Goal: Task Accomplishment & Management: Manage account settings

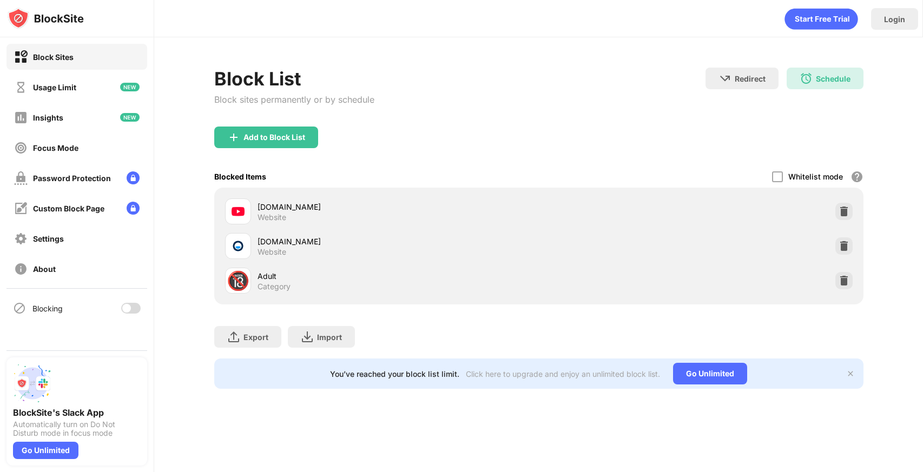
click at [133, 304] on div at bounding box center [130, 308] width 19 height 11
click at [90, 215] on div "Custom Block Page" at bounding box center [76, 208] width 141 height 26
click at [90, 216] on div "Custom Block Page" at bounding box center [76, 208] width 141 height 26
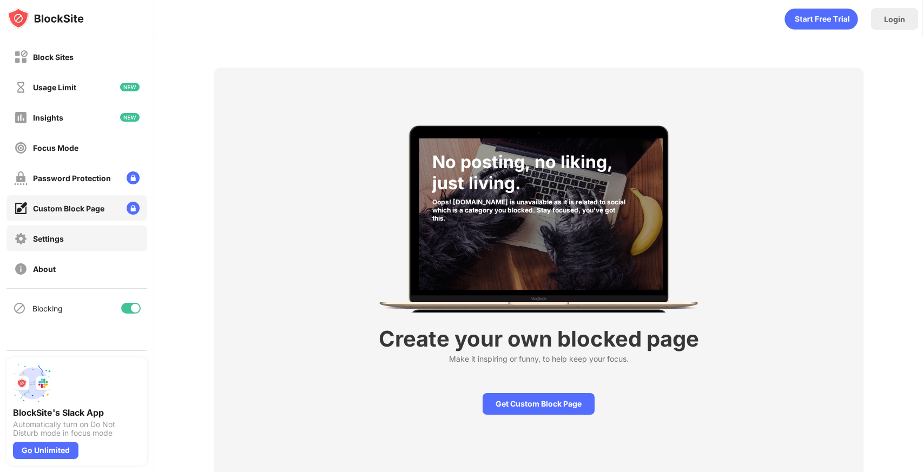
click at [55, 241] on div "Settings" at bounding box center [48, 238] width 31 height 9
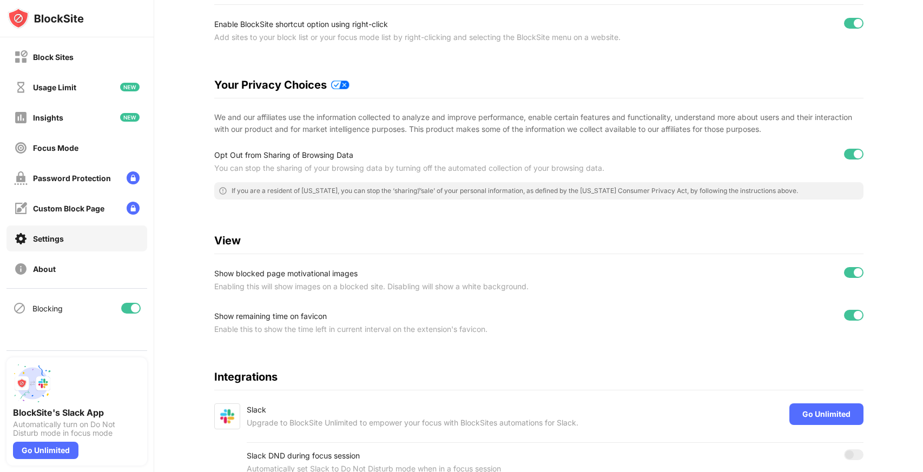
scroll to position [185, 0]
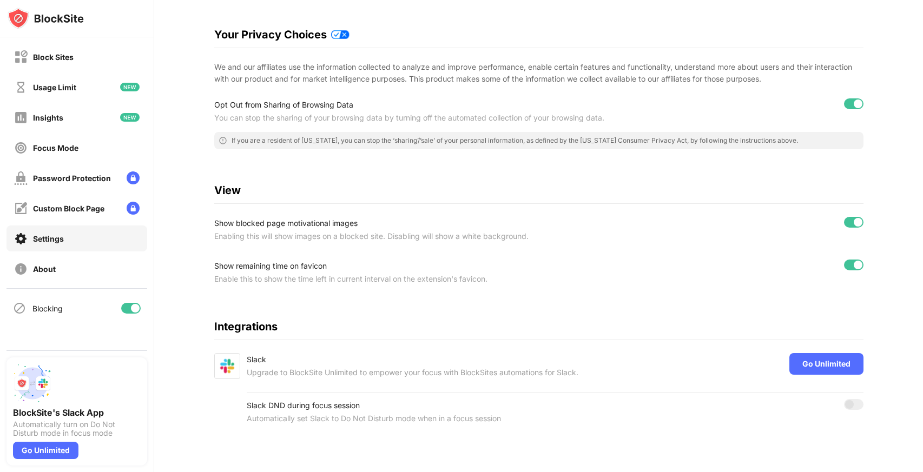
click at [34, 317] on div "Blocking" at bounding box center [76, 308] width 141 height 26
click at [22, 60] on img at bounding box center [21, 57] width 14 height 14
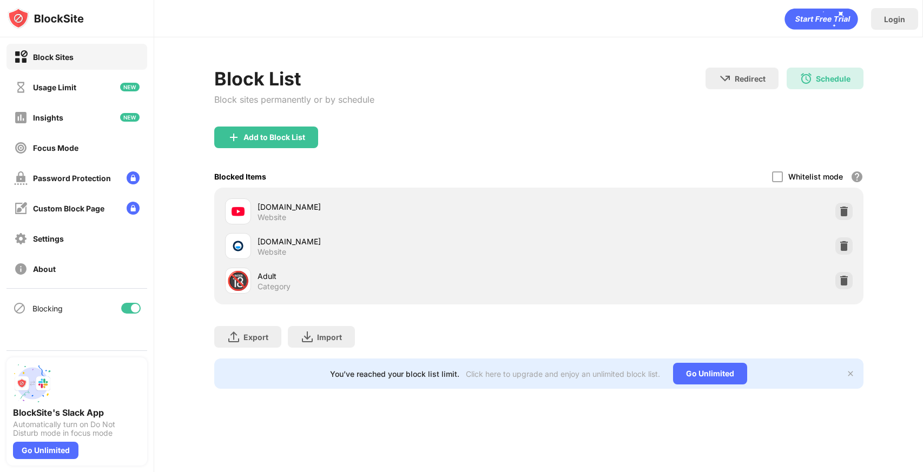
click at [16, 93] on img at bounding box center [21, 88] width 14 height 14
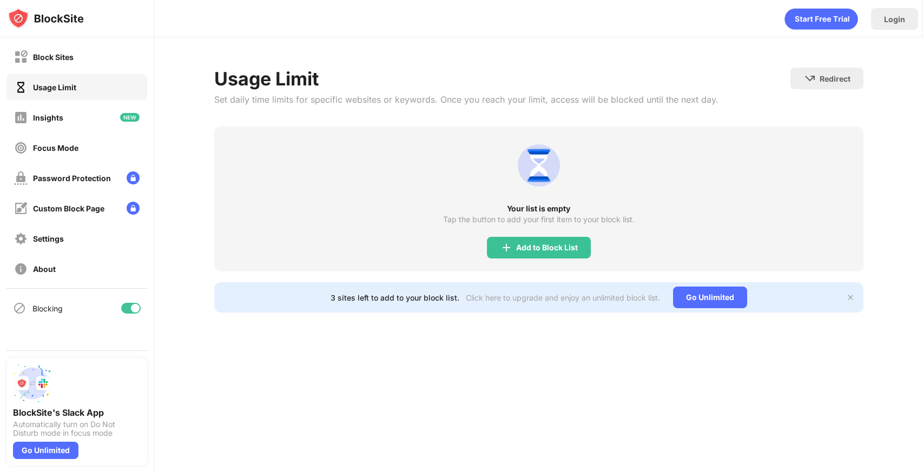
click at [364, 312] on div "Usage Limit Set daily time limits for specific websites or keywords. Once you r…" at bounding box center [538, 190] width 769 height 306
click at [137, 57] on div "Block Sites" at bounding box center [76, 57] width 141 height 26
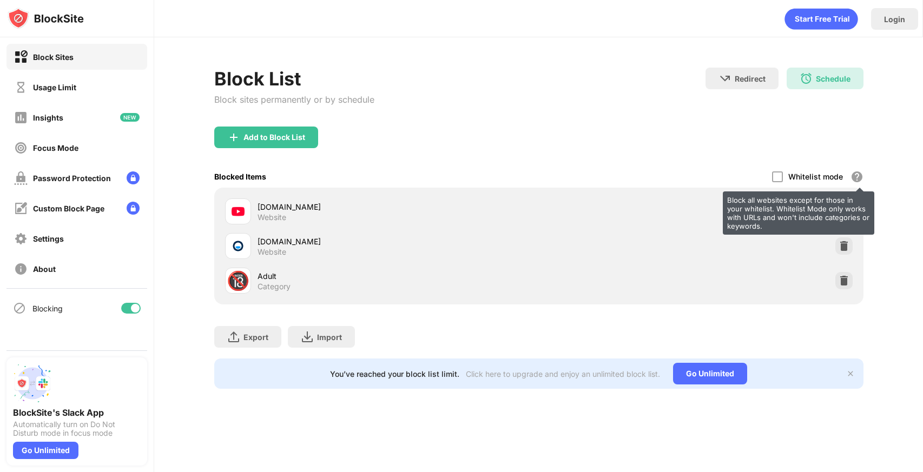
click at [859, 176] on div "Block all websites except for those in your whitelist. Whitelist Mode only work…" at bounding box center [857, 176] width 13 height 13
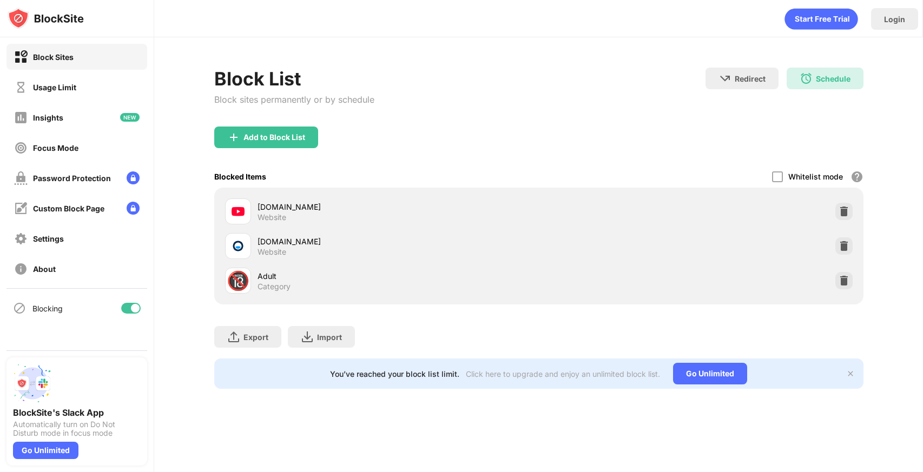
click at [759, 110] on div "Redirect Choose a site to be redirected to when blocking is active Schedule 00:…" at bounding box center [785, 91] width 158 height 46
click at [910, 18] on div "Login" at bounding box center [894, 19] width 47 height 22
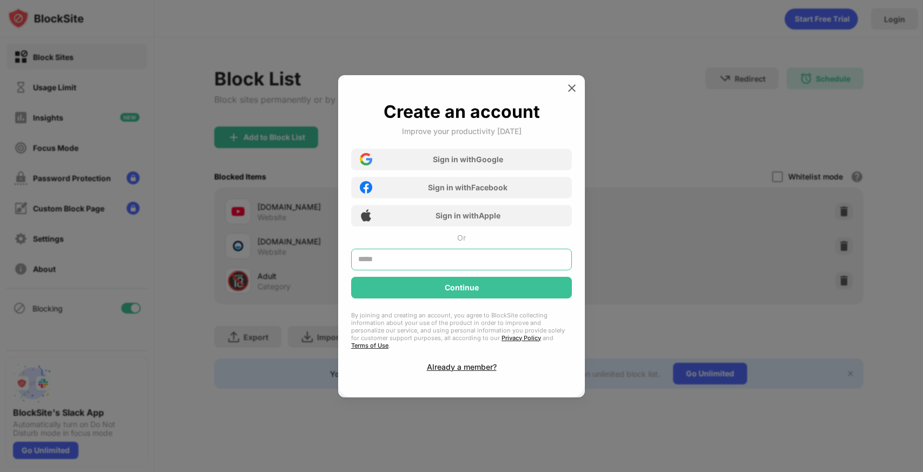
click at [505, 262] on input "text" at bounding box center [461, 260] width 221 height 22
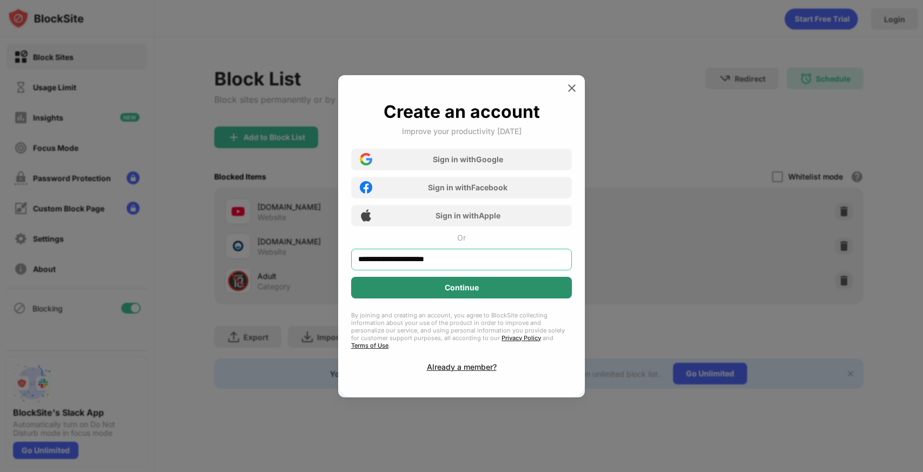
type input "**********"
click at [502, 294] on div "Continue" at bounding box center [461, 288] width 221 height 22
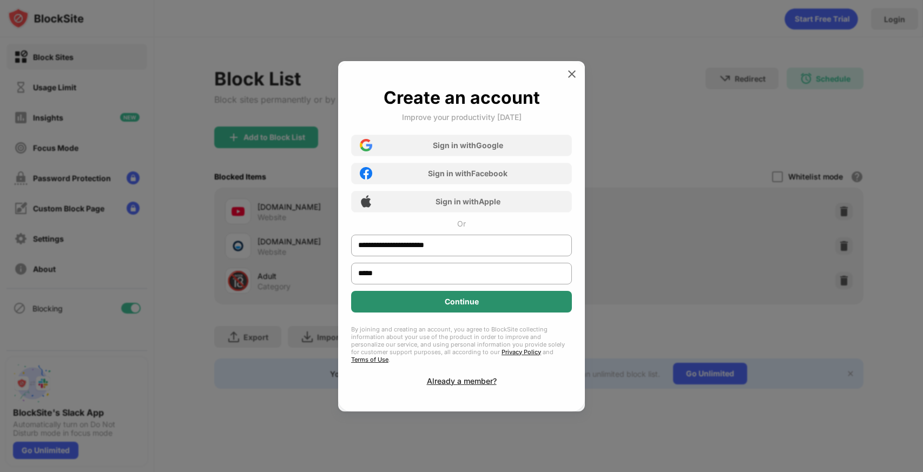
type input "*****"
click at [527, 313] on div "Continue" at bounding box center [461, 302] width 221 height 22
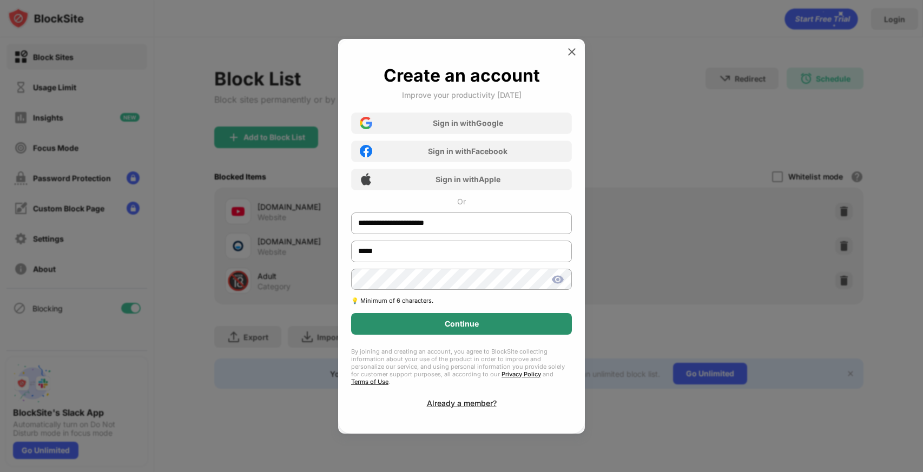
click at [524, 324] on div "Continue" at bounding box center [461, 324] width 221 height 22
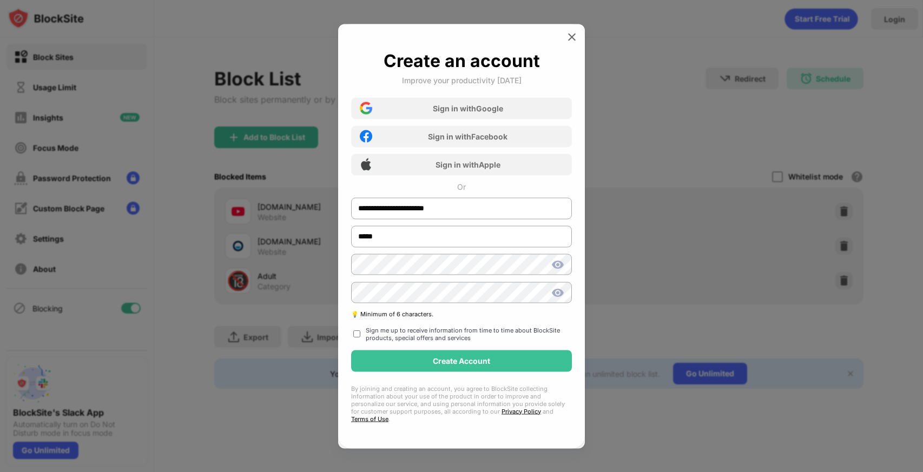
click at [554, 271] on div at bounding box center [461, 265] width 221 height 22
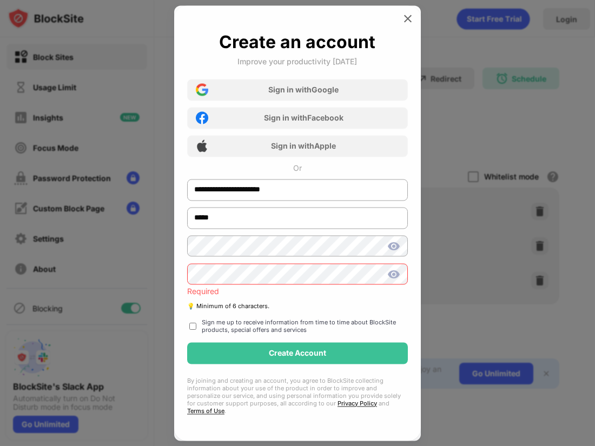
click at [334, 317] on div "**********" at bounding box center [297, 223] width 221 height 384
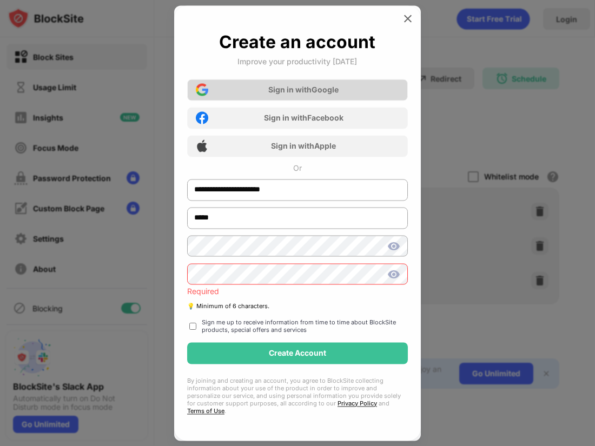
click at [358, 87] on div "Sign in with Google" at bounding box center [297, 90] width 221 height 22
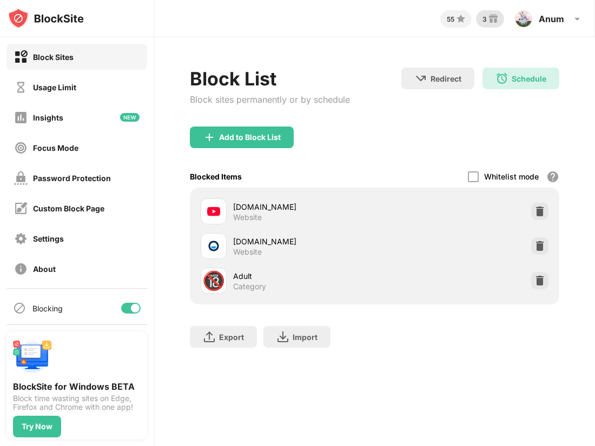
click at [490, 22] on img at bounding box center [493, 18] width 13 height 13
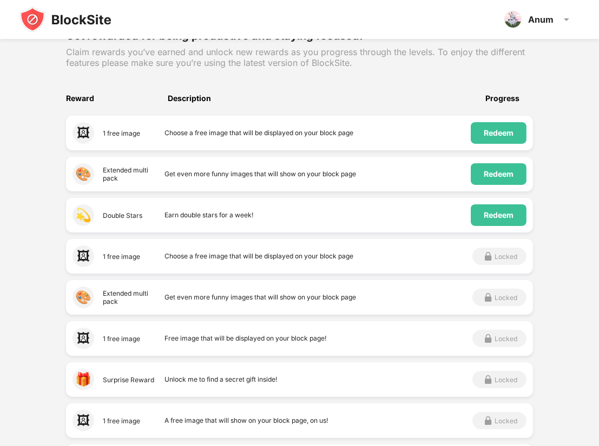
scroll to position [160, 0]
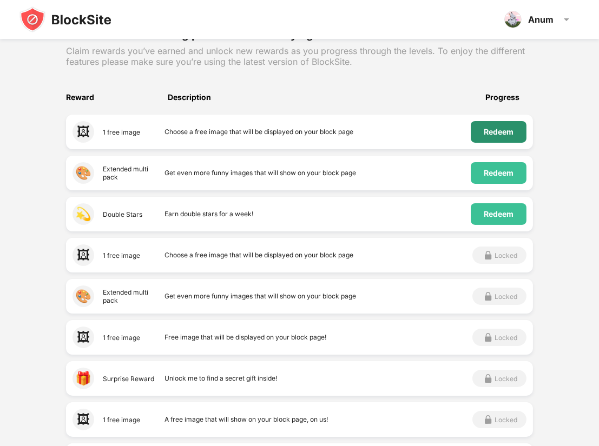
click at [493, 139] on div "Redeem" at bounding box center [499, 132] width 56 height 22
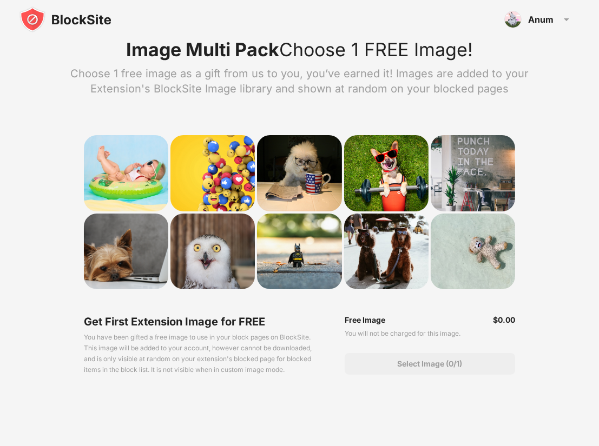
click at [168, 196] on div at bounding box center [299, 212] width 431 height 154
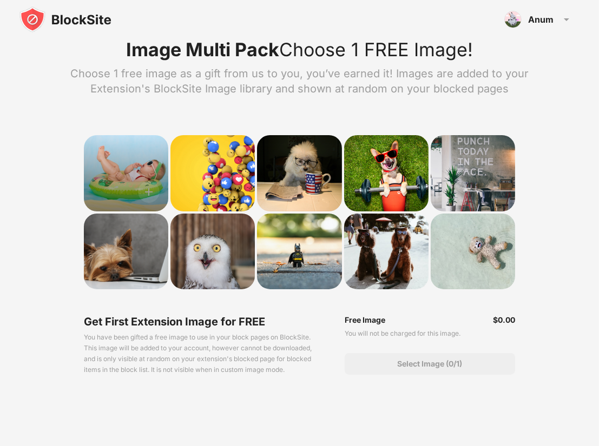
click at [128, 177] on div at bounding box center [126, 173] width 84 height 76
click at [121, 162] on div at bounding box center [126, 173] width 84 height 76
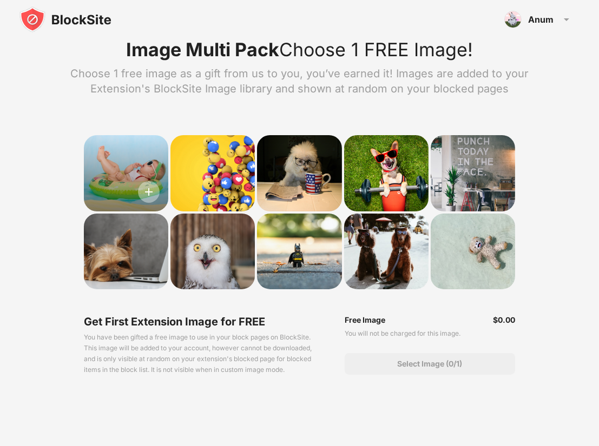
drag, startPoint x: 121, startPoint y: 162, endPoint x: 147, endPoint y: 200, distance: 45.9
click at [147, 200] on div at bounding box center [126, 173] width 84 height 76
click at [147, 198] on img at bounding box center [149, 192] width 22 height 22
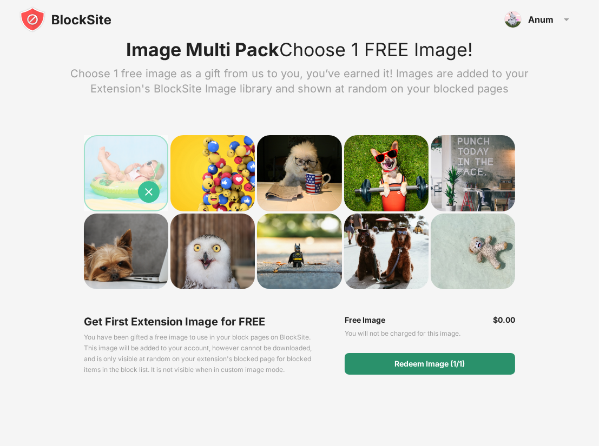
click at [360, 366] on div "Redeem Image (1/1)" at bounding box center [430, 364] width 170 height 22
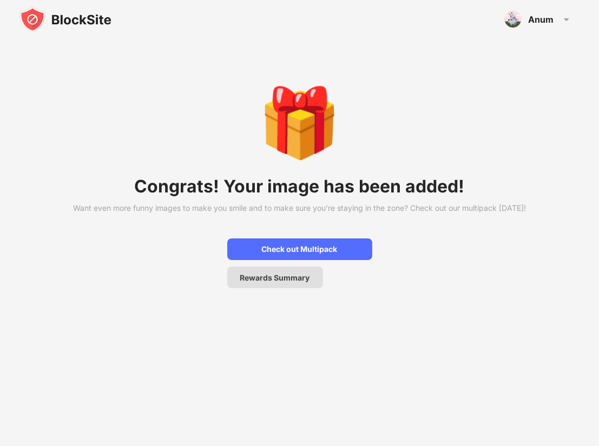
click at [305, 279] on div "Rewards Summary" at bounding box center [275, 277] width 70 height 9
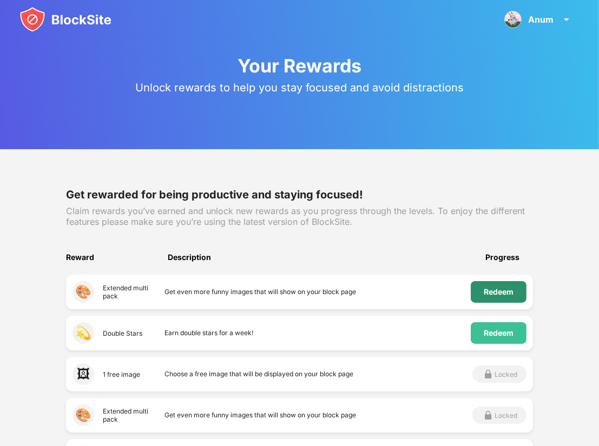
click at [486, 288] on div "Redeem" at bounding box center [499, 292] width 30 height 9
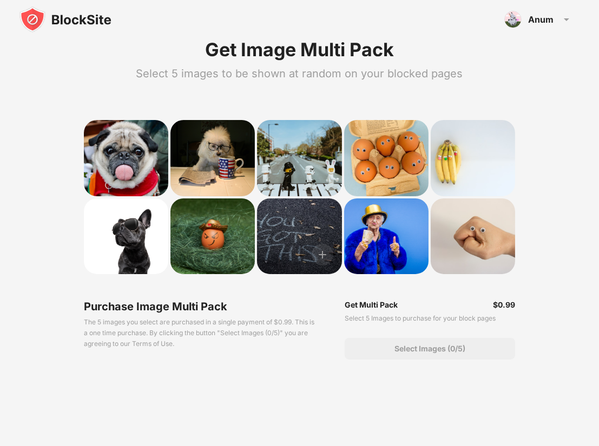
click at [290, 238] on div at bounding box center [299, 237] width 84 height 76
click at [325, 257] on img at bounding box center [323, 255] width 22 height 22
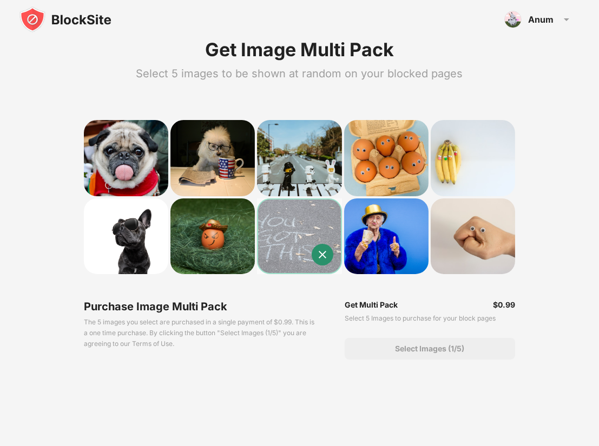
click at [326, 260] on img at bounding box center [323, 255] width 22 height 22
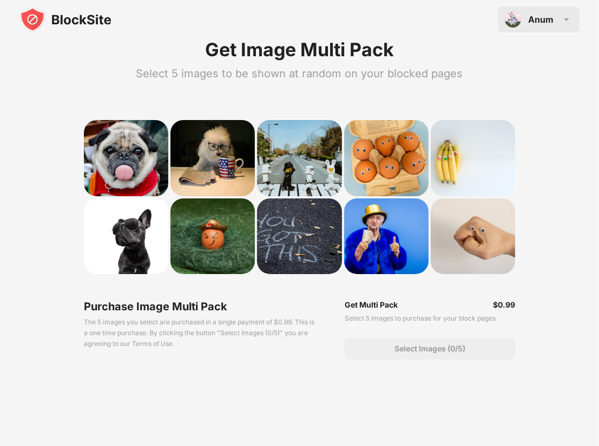
click at [527, 15] on div "Anum Anum Quadri View Account Insights Rewards Settings Support Log Out" at bounding box center [539, 19] width 82 height 26
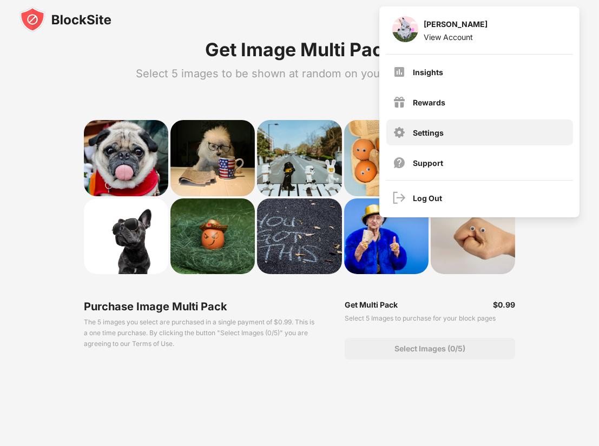
click at [420, 137] on div "Settings" at bounding box center [428, 132] width 31 height 9
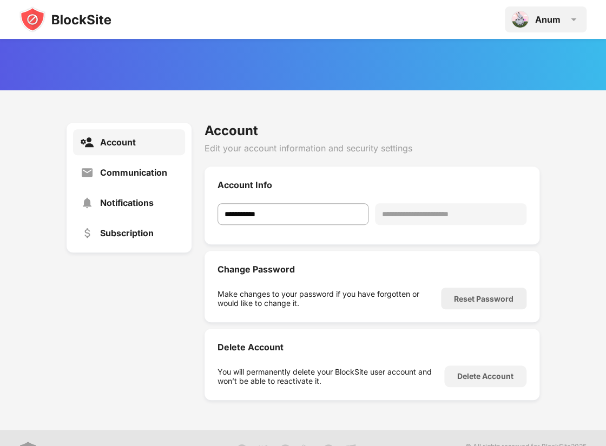
scroll to position [39, 0]
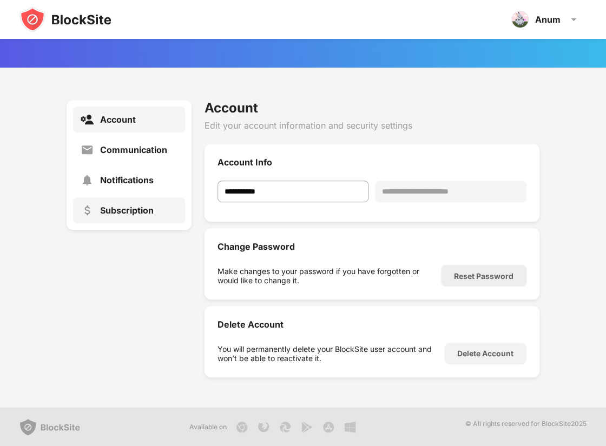
click at [146, 214] on div "Subscription" at bounding box center [127, 210] width 54 height 11
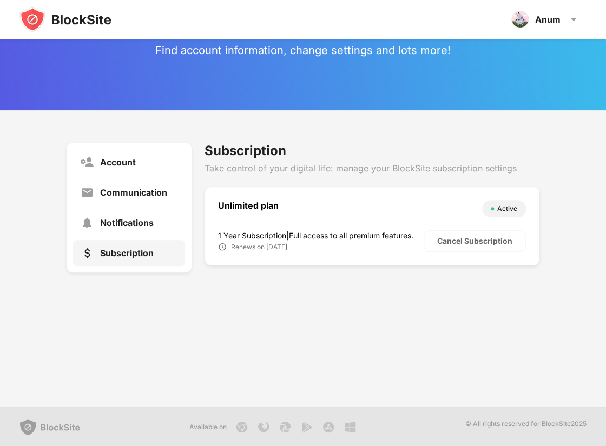
click at [394, 238] on div "1 Year Subscription | Full access to all premium features." at bounding box center [321, 235] width 206 height 9
click at [115, 153] on div "Account" at bounding box center [128, 162] width 111 height 26
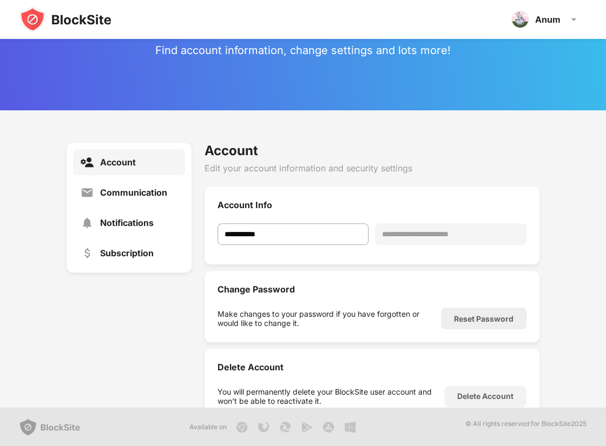
click at [115, 156] on div "Account" at bounding box center [128, 162] width 111 height 26
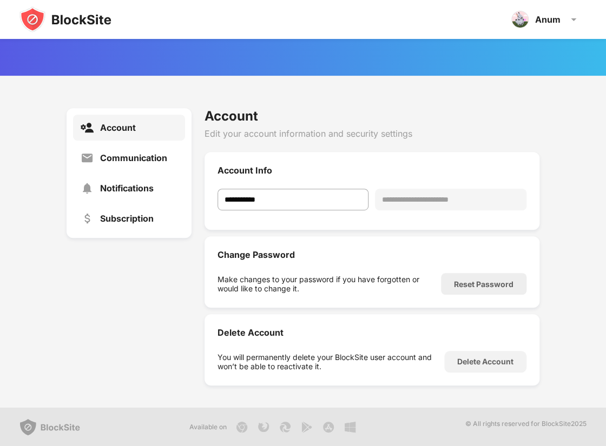
scroll to position [43, 0]
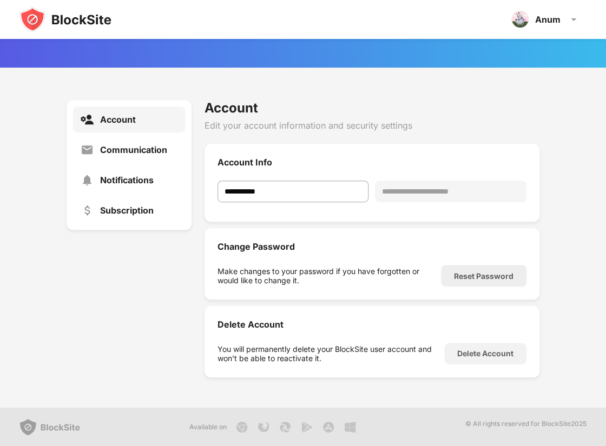
click at [509, 277] on div "Reset Password" at bounding box center [484, 276] width 60 height 9
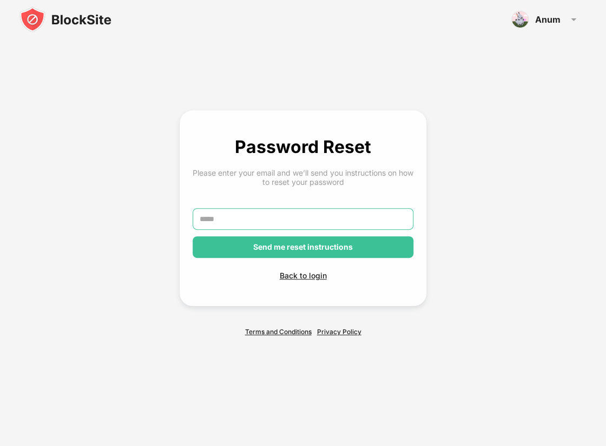
click at [239, 218] on input "text" at bounding box center [303, 219] width 221 height 22
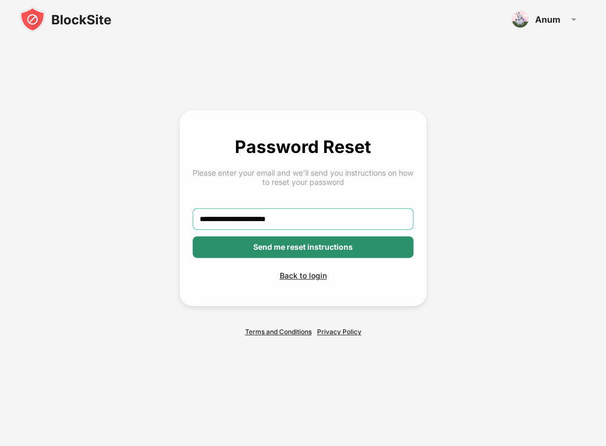
type input "**********"
click at [289, 241] on div "Send me reset instructions" at bounding box center [303, 247] width 221 height 22
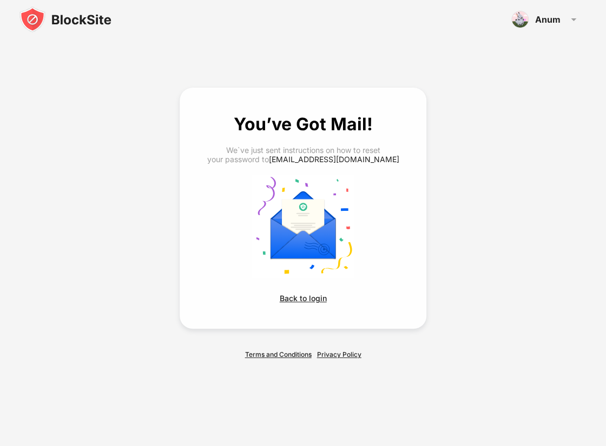
click at [305, 292] on div "You’ve Got Mail! We`ve just sent instructions on how to reset your password to …" at bounding box center [303, 208] width 221 height 189
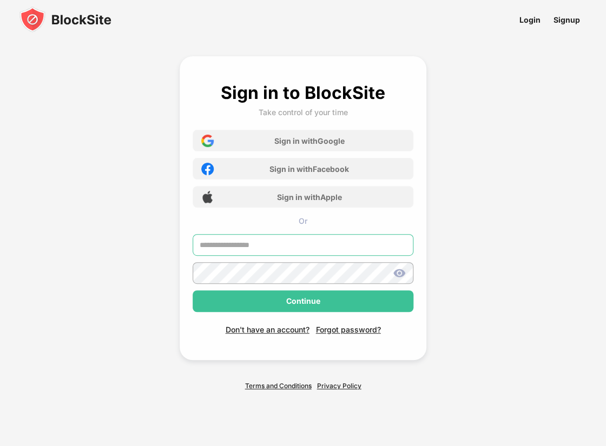
type input "**********"
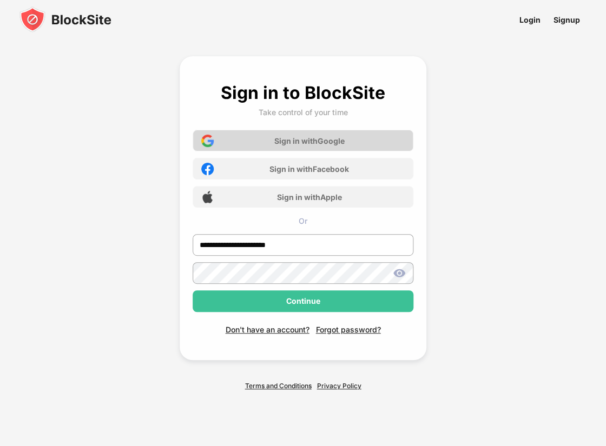
click at [330, 142] on div "Sign in with Google" at bounding box center [309, 140] width 70 height 9
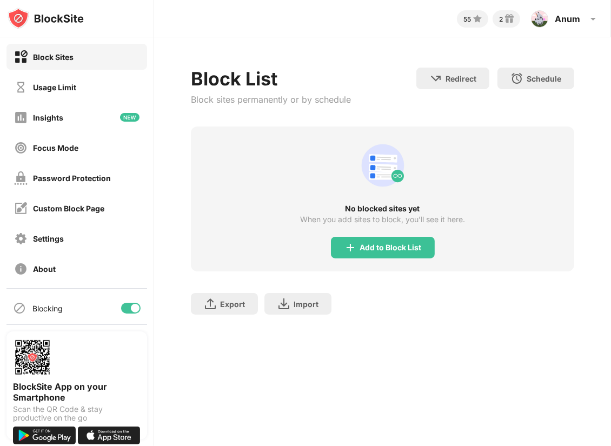
click at [179, 369] on div "55 2 Anum Anum Quadri View Account Insights Rewards Settings Support Log Out Bl…" at bounding box center [382, 223] width 457 height 446
click at [447, 288] on div "Export Export Files (for websites items only) Import Import Files (for websites…" at bounding box center [383, 299] width 384 height 54
click at [590, 12] on img at bounding box center [593, 18] width 13 height 13
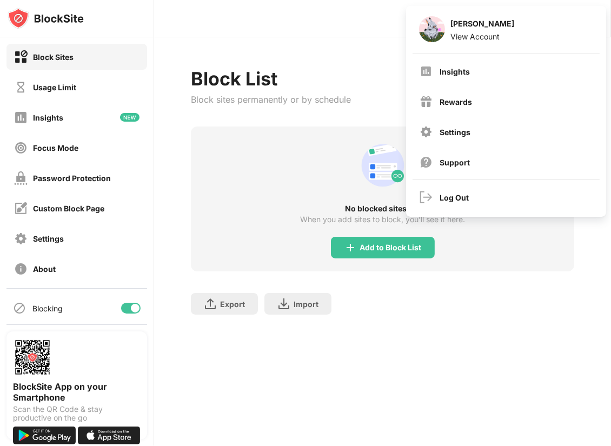
click at [357, 45] on div "Block List Block sites permanently or by schedule Redirect Choose a site to be …" at bounding box center [382, 196] width 457 height 319
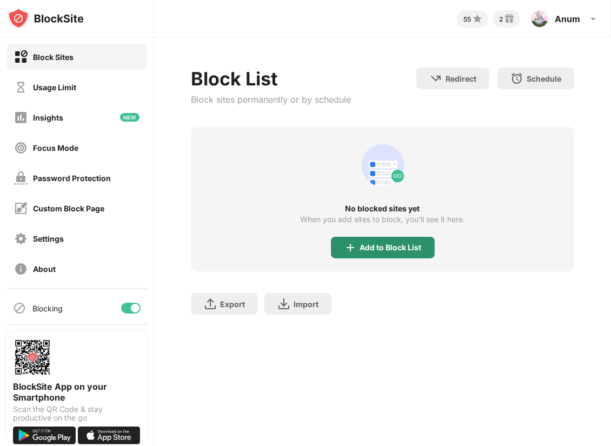
click at [366, 244] on div "Add to Block List" at bounding box center [391, 248] width 62 height 9
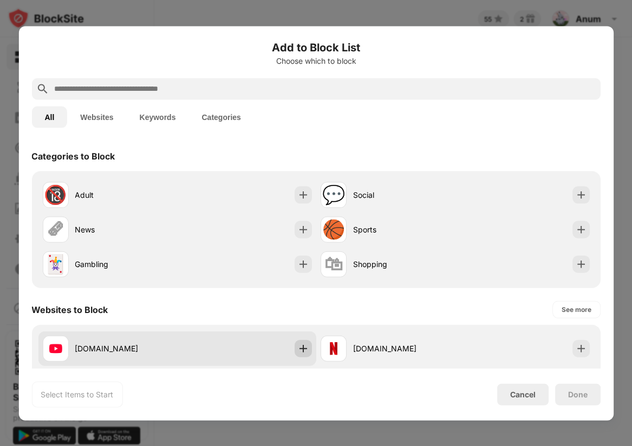
click at [297, 350] on div at bounding box center [302, 348] width 17 height 17
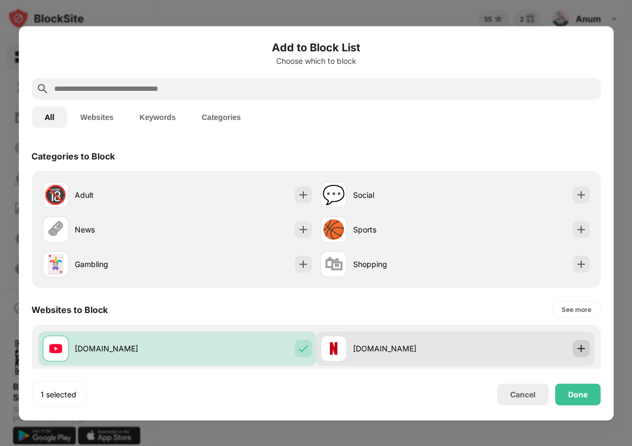
click at [581, 352] on img at bounding box center [580, 348] width 11 height 11
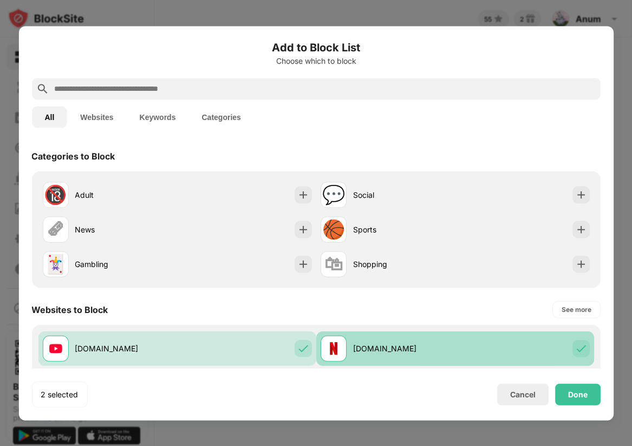
click at [581, 352] on img at bounding box center [580, 348] width 11 height 11
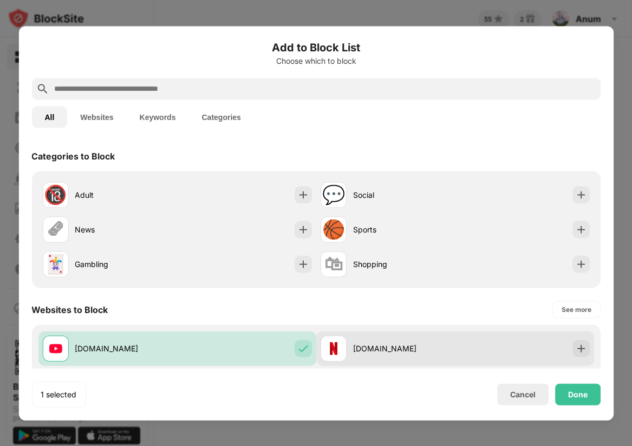
click at [581, 352] on img at bounding box center [580, 348] width 11 height 11
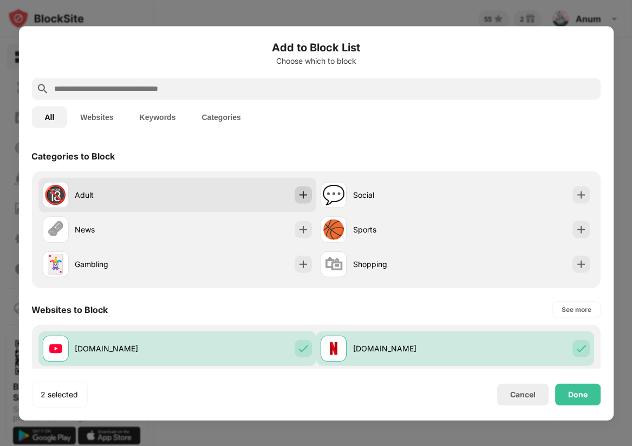
click at [307, 199] on img at bounding box center [302, 194] width 11 height 11
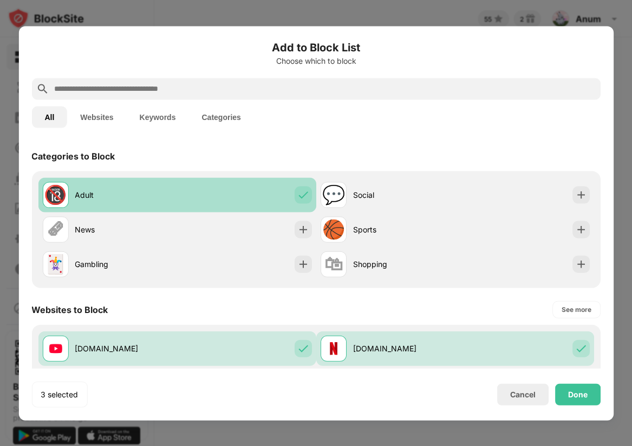
click at [307, 199] on img at bounding box center [302, 194] width 11 height 11
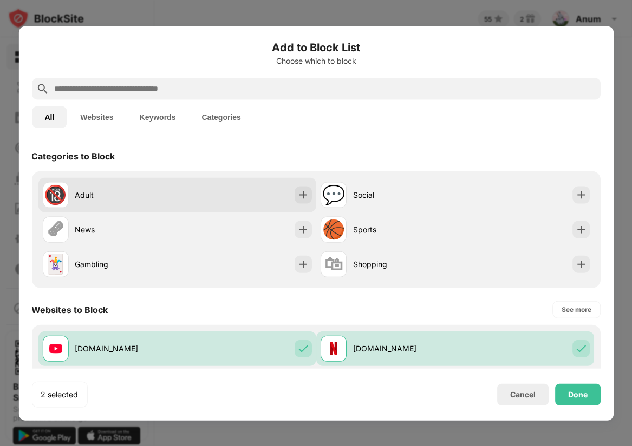
click at [307, 199] on img at bounding box center [302, 194] width 11 height 11
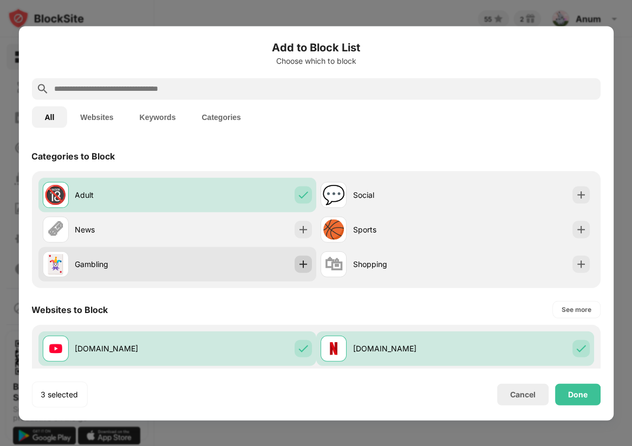
click at [300, 268] on img at bounding box center [302, 264] width 11 height 11
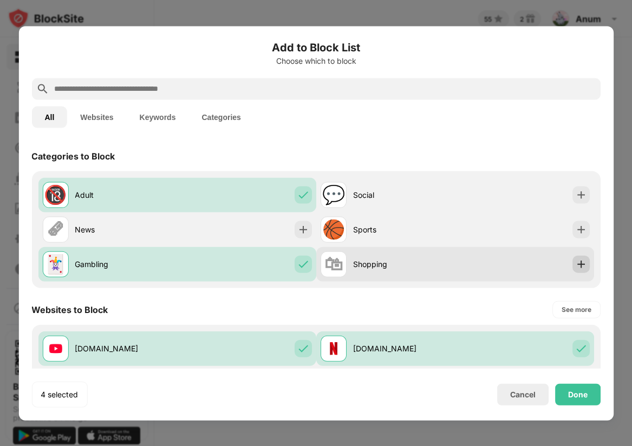
click at [582, 267] on img at bounding box center [580, 264] width 11 height 11
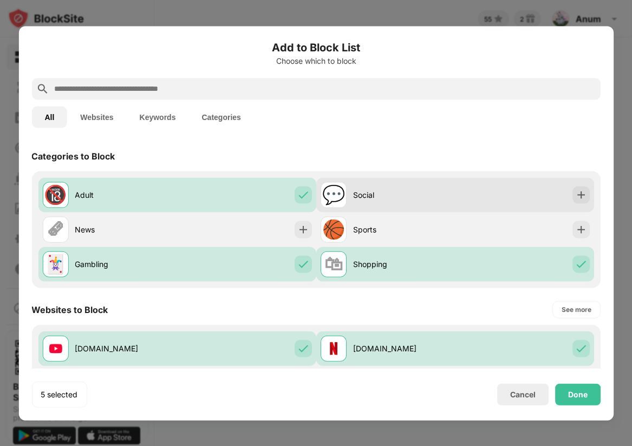
click at [588, 188] on div at bounding box center [580, 194] width 17 height 17
click at [588, 189] on div at bounding box center [580, 194] width 17 height 17
click at [583, 191] on img at bounding box center [580, 194] width 11 height 11
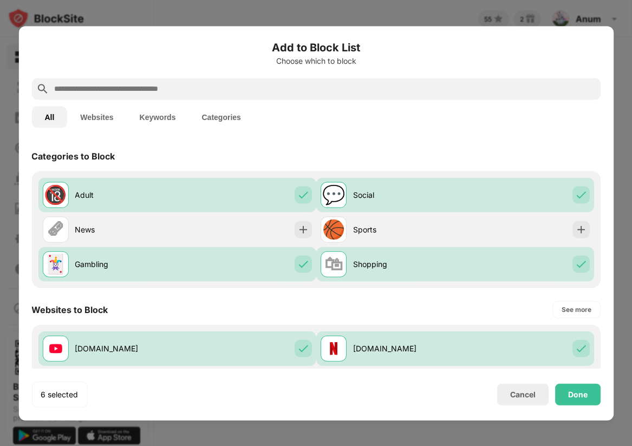
click at [492, 130] on div "All Websites Keywords Categories" at bounding box center [315, 117] width 568 height 35
click at [587, 393] on div "Done" at bounding box center [577, 395] width 45 height 22
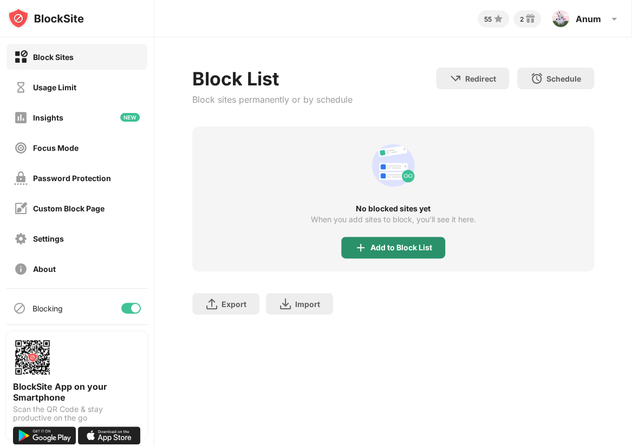
click at [393, 249] on div "Add to Block List" at bounding box center [401, 248] width 62 height 9
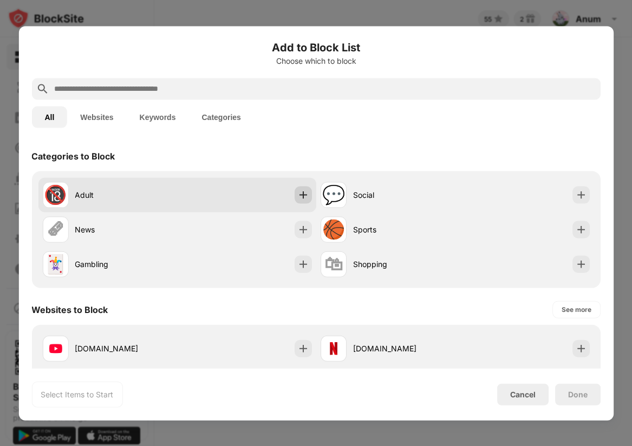
click at [299, 196] on img at bounding box center [302, 194] width 11 height 11
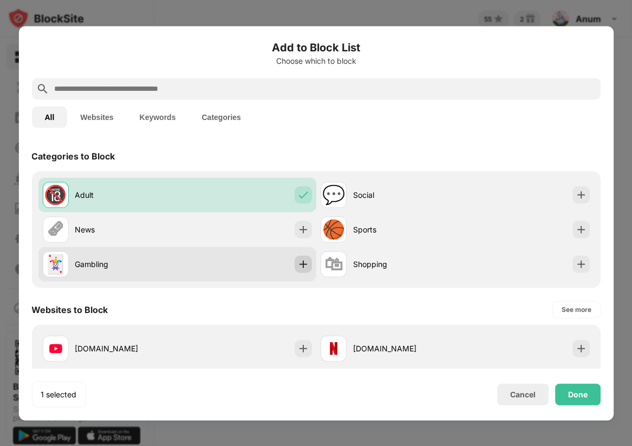
click at [305, 267] on img at bounding box center [302, 264] width 11 height 11
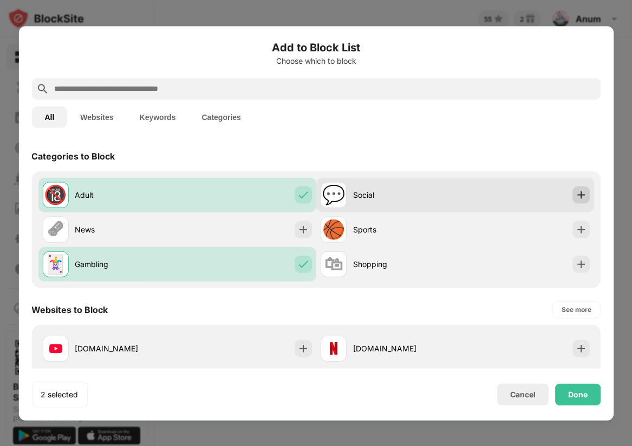
click at [582, 198] on img at bounding box center [580, 194] width 11 height 11
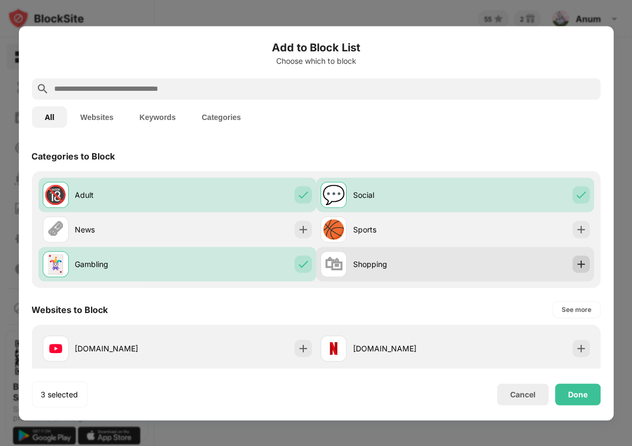
click at [584, 266] on img at bounding box center [580, 264] width 11 height 11
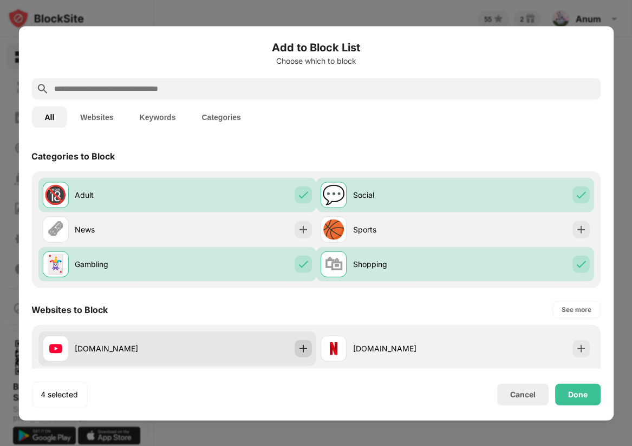
click at [297, 352] on img at bounding box center [302, 348] width 11 height 11
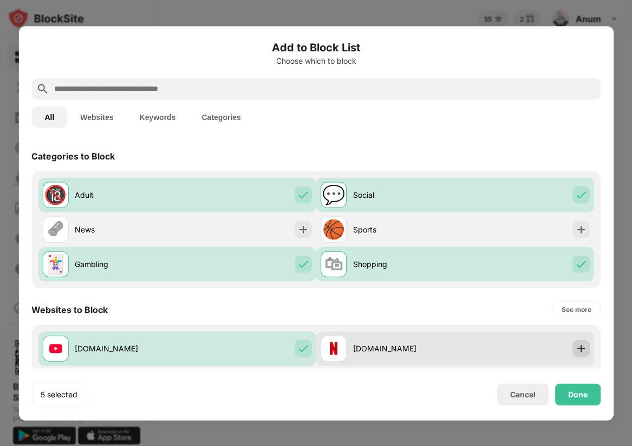
click at [581, 344] on img at bounding box center [580, 348] width 11 height 11
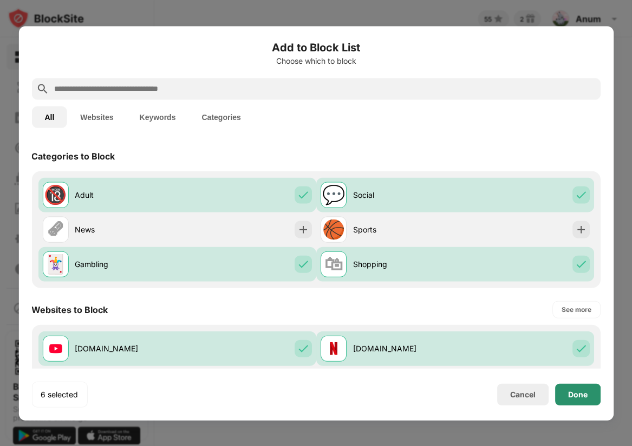
click at [588, 398] on div "Done" at bounding box center [577, 395] width 45 height 22
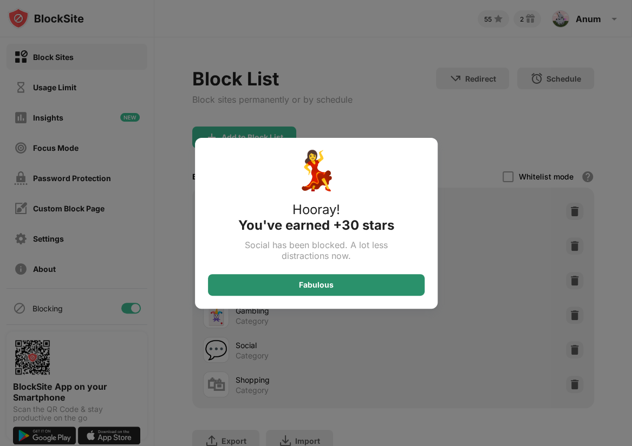
click at [345, 287] on div "Fabulous" at bounding box center [316, 285] width 216 height 22
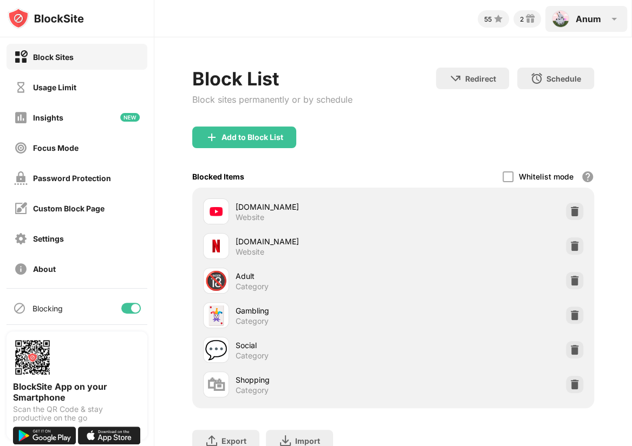
click at [611, 17] on img at bounding box center [613, 18] width 13 height 13
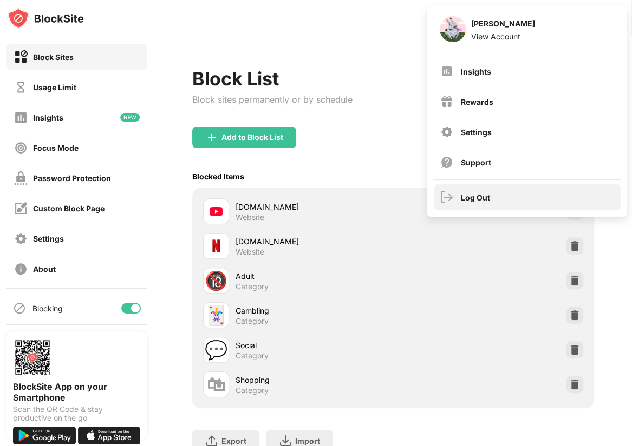
click at [471, 195] on div "Log Out" at bounding box center [475, 197] width 29 height 9
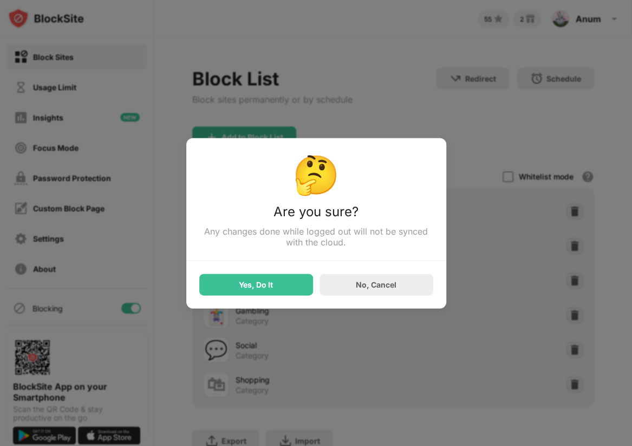
click at [358, 244] on div "Any changes done while logged out will not be synced with the cloud." at bounding box center [316, 237] width 234 height 22
click at [269, 265] on div "Yes, Do It No, Cancel" at bounding box center [316, 278] width 234 height 35
click at [275, 284] on div "Yes, Do It" at bounding box center [256, 285] width 114 height 22
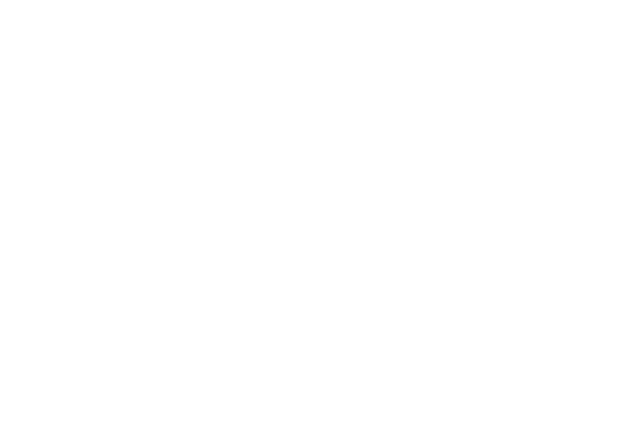
click at [394, 4] on html at bounding box center [316, 2] width 632 height 4
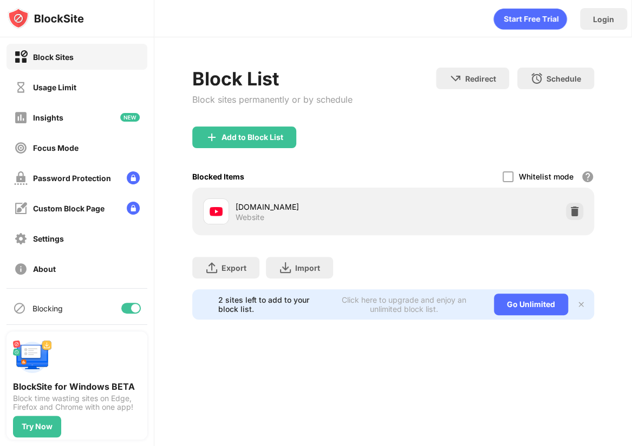
click at [240, 88] on div "Block List" at bounding box center [272, 79] width 160 height 22
click at [342, 133] on div "Add to Block List" at bounding box center [393, 146] width 402 height 39
click at [345, 155] on div "Add to Block List" at bounding box center [393, 146] width 402 height 39
click at [136, 179] on img at bounding box center [133, 178] width 13 height 13
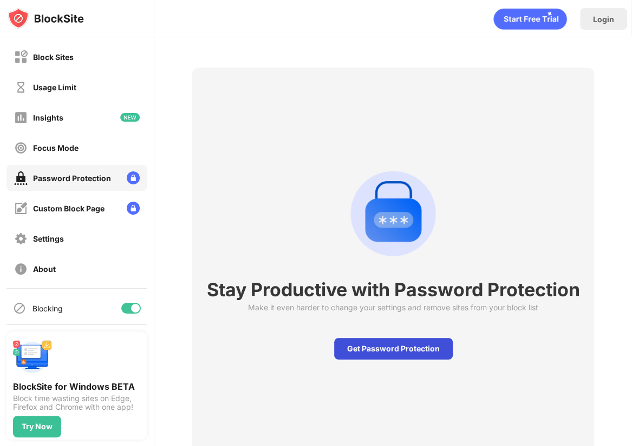
click at [370, 347] on div "Get Password Protection" at bounding box center [393, 349] width 119 height 22
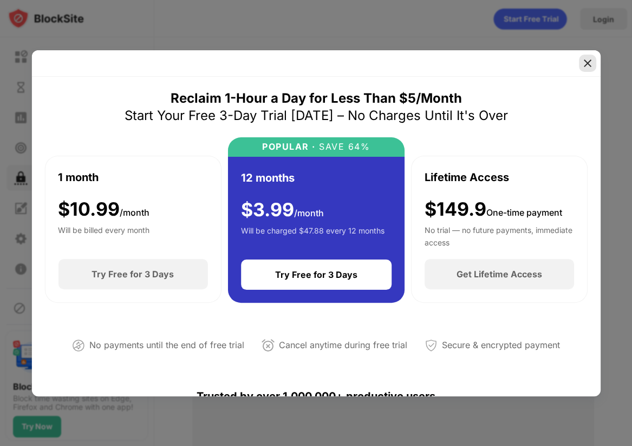
click at [587, 70] on div at bounding box center [586, 63] width 17 height 17
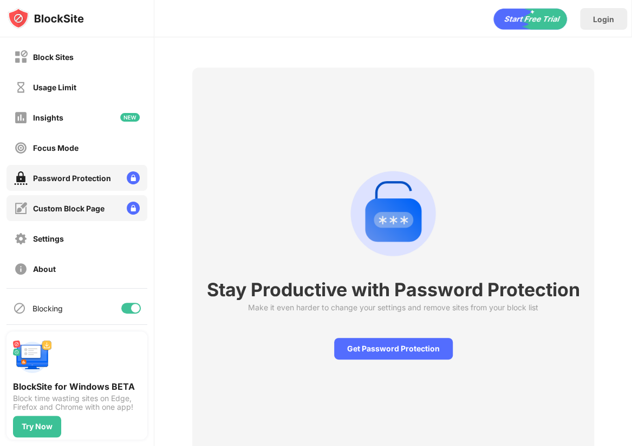
click at [116, 211] on div "Custom Block Page" at bounding box center [76, 208] width 141 height 26
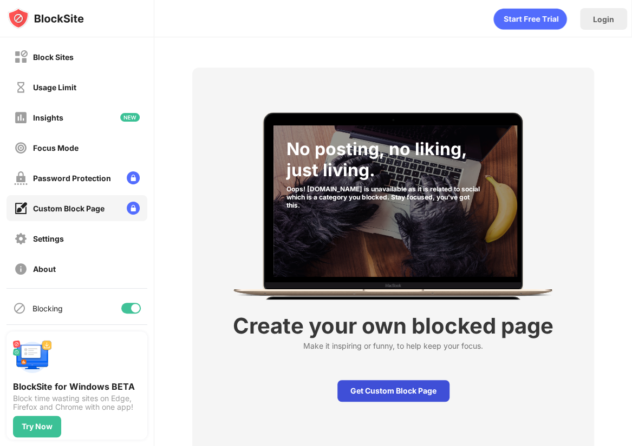
click at [373, 390] on div "Get Custom Block Page" at bounding box center [393, 391] width 112 height 22
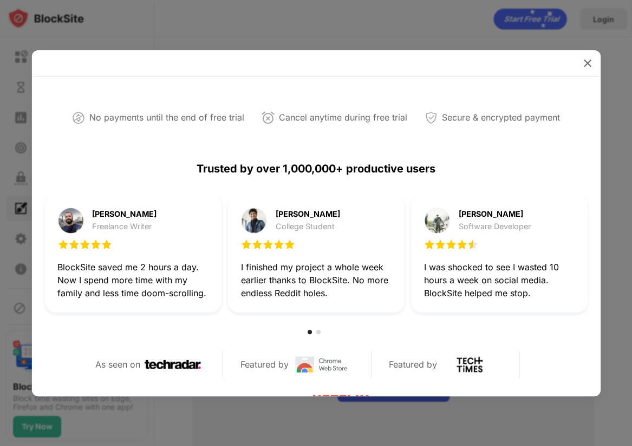
scroll to position [211, 0]
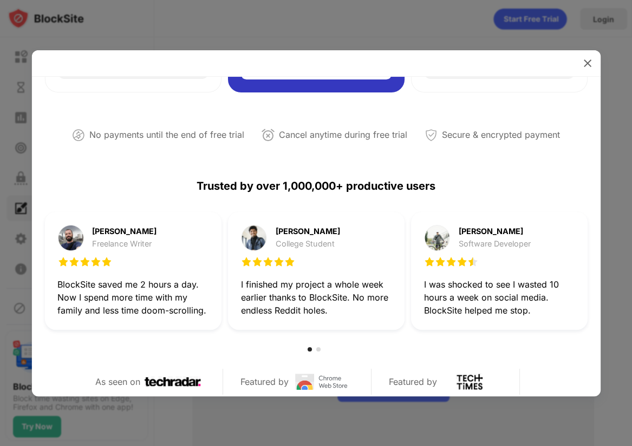
click at [590, 65] on img at bounding box center [587, 63] width 11 height 11
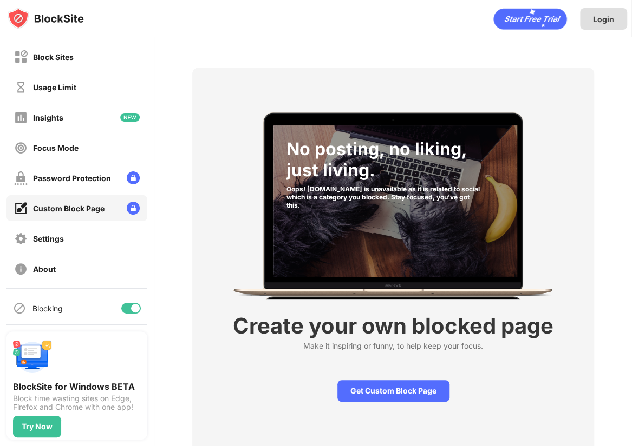
click at [604, 17] on div "Login" at bounding box center [603, 19] width 21 height 9
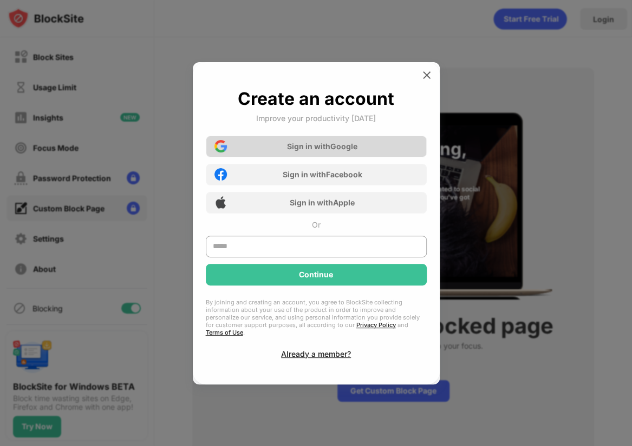
click at [396, 150] on div "Sign in with Google" at bounding box center [316, 147] width 221 height 22
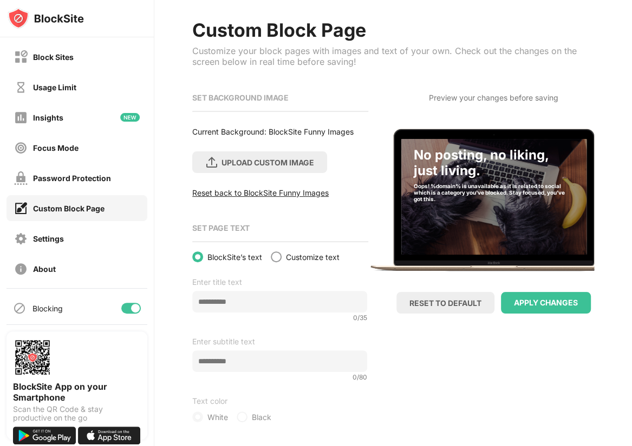
scroll to position [52, 0]
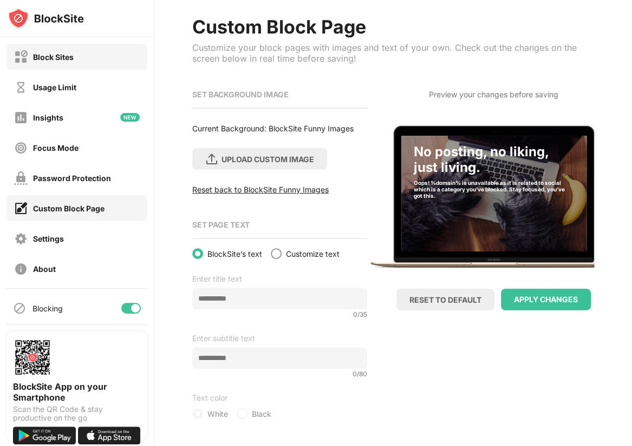
click at [60, 47] on div "Block Sites" at bounding box center [76, 57] width 141 height 26
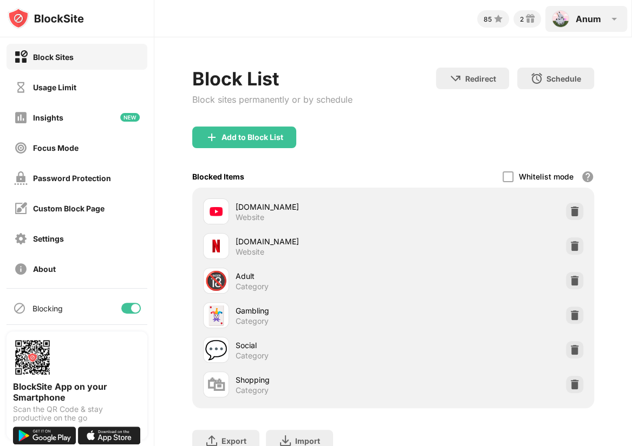
click at [565, 20] on img at bounding box center [559, 18] width 17 height 17
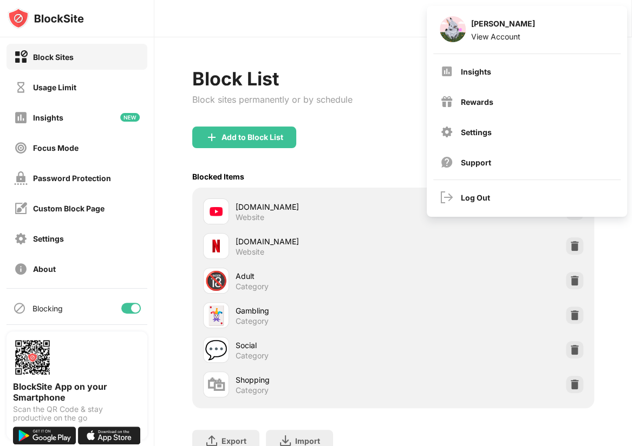
click at [565, 20] on div "Anum Quadri View Account" at bounding box center [526, 29] width 187 height 35
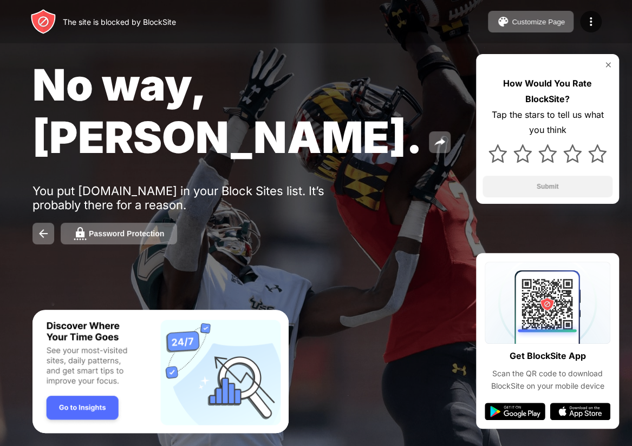
click at [229, 184] on div "You put [DOMAIN_NAME] in your Block Sites list. It’s probably there for a reaso…" at bounding box center [199, 198] width 334 height 28
click at [358, 102] on div "No way, [PERSON_NAME]." at bounding box center [258, 110] width 453 height 105
click at [42, 227] on img at bounding box center [43, 233] width 13 height 13
click at [104, 229] on div "Password Protection" at bounding box center [126, 233] width 75 height 9
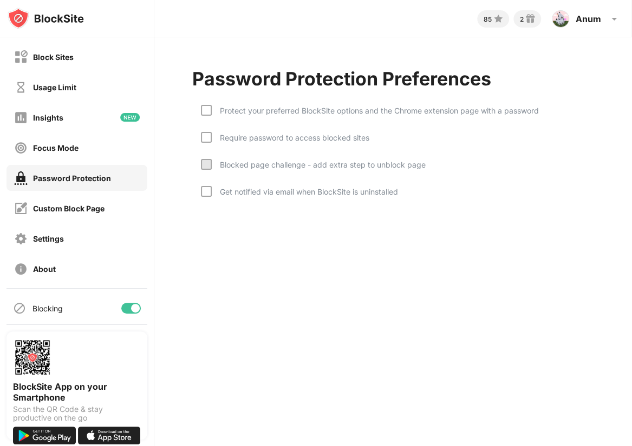
click at [226, 249] on div "85 2 Anum Anum Quadri View Account Insights Rewards Settings Support Log Out Pa…" at bounding box center [392, 223] width 477 height 446
click at [170, 135] on div "Password Protection Preferences Protect your preferred BlockSite options and th…" at bounding box center [392, 140] width 477 height 206
click at [209, 137] on div at bounding box center [206, 137] width 11 height 11
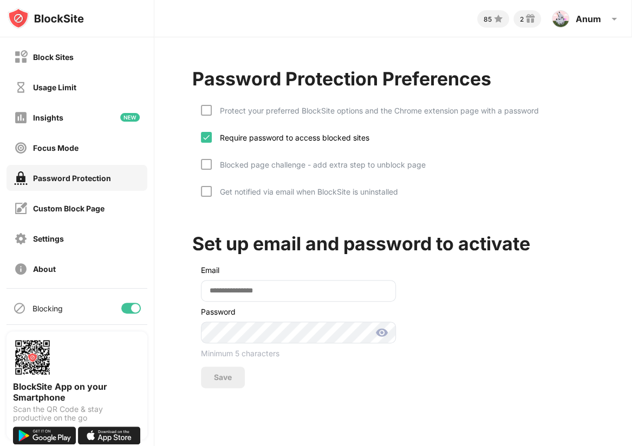
click at [465, 245] on div "Set up email and password to activate" at bounding box center [361, 244] width 338 height 22
click at [253, 290] on input "email" at bounding box center [298, 291] width 195 height 22
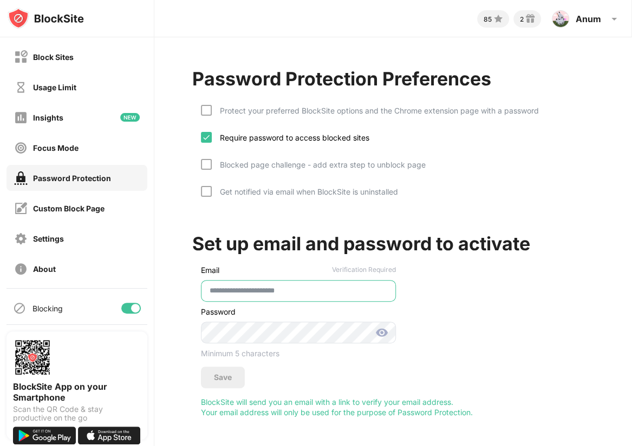
type input "**********"
click at [234, 370] on div "Save" at bounding box center [223, 378] width 44 height 22
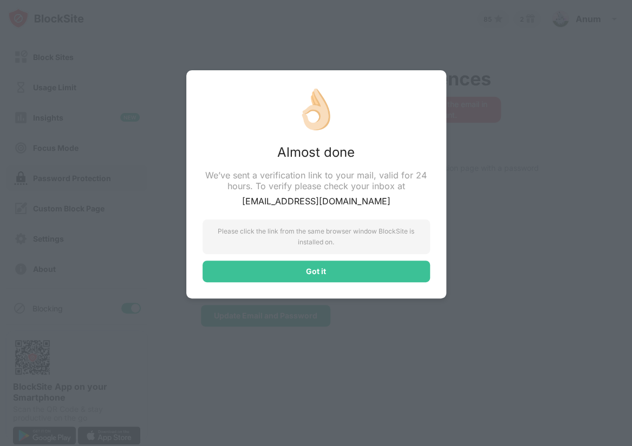
click at [516, 291] on div "👌🏻 Almost done We’ve sent a verification link to your mail, valid for 24 hours.…" at bounding box center [316, 223] width 632 height 446
click at [456, 150] on div "👌🏻 Almost done We’ve sent a verification link to your mail, valid for 24 hours.…" at bounding box center [316, 223] width 632 height 446
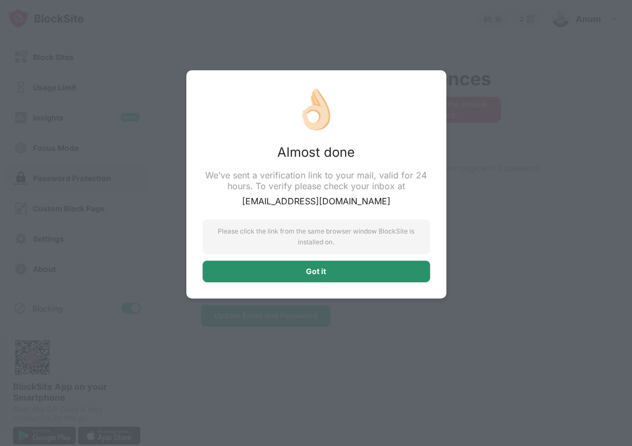
click at [357, 271] on div "Got it" at bounding box center [315, 272] width 227 height 22
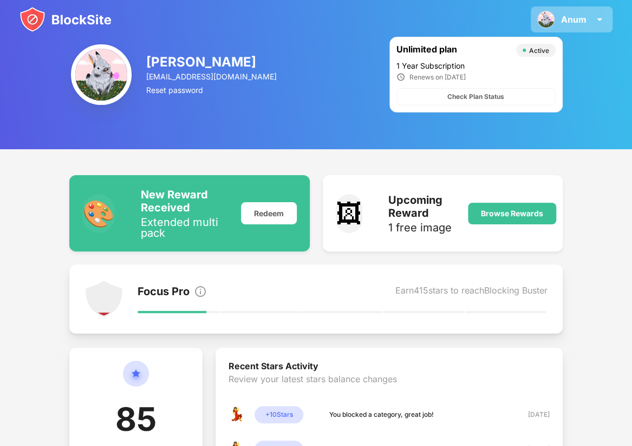
click at [587, 19] on div "Anum [PERSON_NAME] View Account Insights Rewards Settings Support Log Out" at bounding box center [571, 19] width 82 height 26
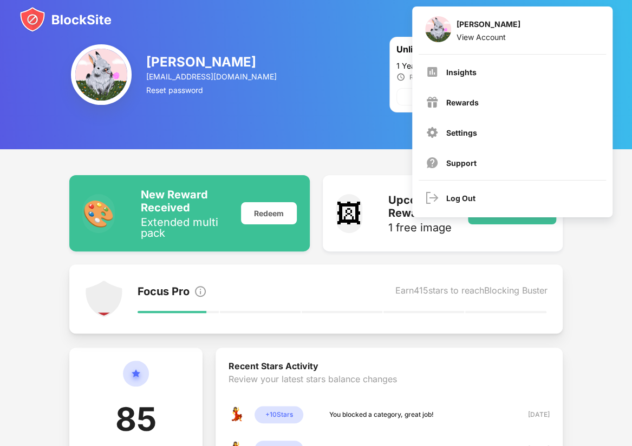
click at [587, 19] on div "[PERSON_NAME] View Account" at bounding box center [511, 30] width 187 height 35
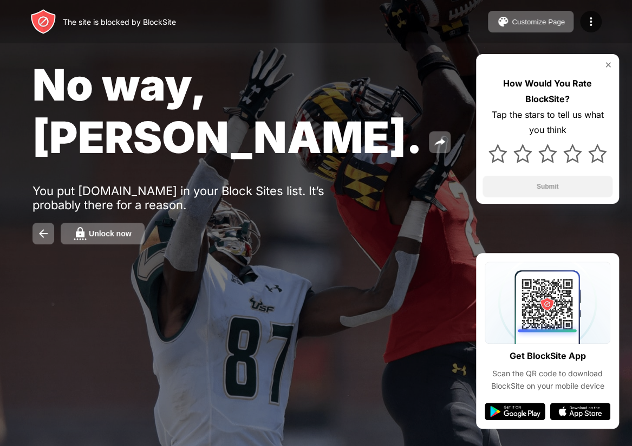
click at [284, 200] on div "No way, [PERSON_NAME]. You put [DOMAIN_NAME] in your Block Sites list. It’s pro…" at bounding box center [316, 151] width 632 height 303
click at [122, 229] on div "Unlock now" at bounding box center [110, 233] width 43 height 9
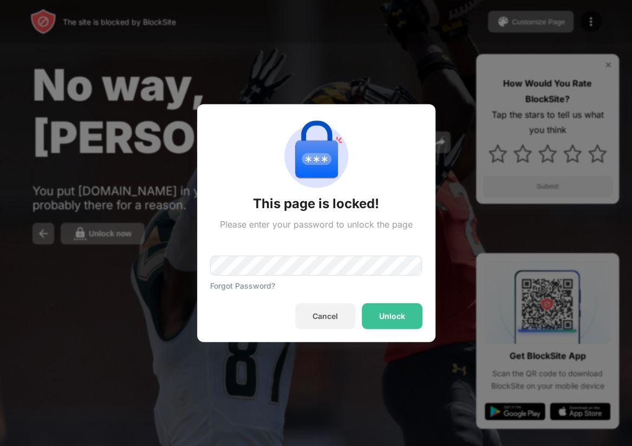
click at [331, 331] on div "This page is locked! Please enter your password to unlock the page Forgot Passw…" at bounding box center [316, 223] width 238 height 239
click at [318, 306] on div "Cancel" at bounding box center [325, 317] width 60 height 26
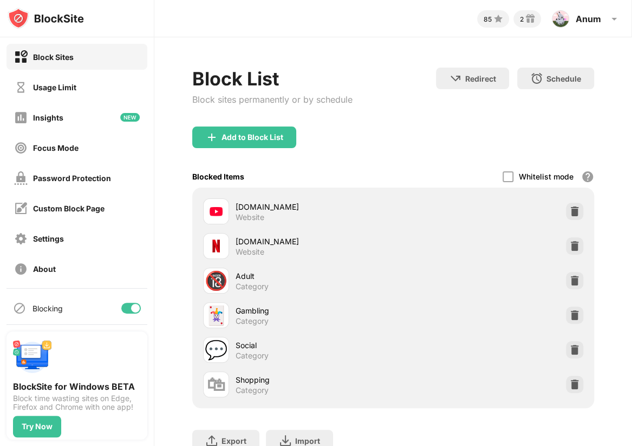
click at [75, 436] on div "BlockSite for Windows BETA Block time wasting sites on Edge, Firefox and Chrome…" at bounding box center [76, 386] width 141 height 108
click at [135, 312] on div at bounding box center [135, 308] width 9 height 9
click at [127, 305] on div at bounding box center [126, 308] width 9 height 9
click at [444, 97] on div "Redirect Choose a site to be redirected to when blocking is active Schedule Sel…" at bounding box center [515, 91] width 158 height 46
click at [612, 21] on img at bounding box center [613, 18] width 13 height 13
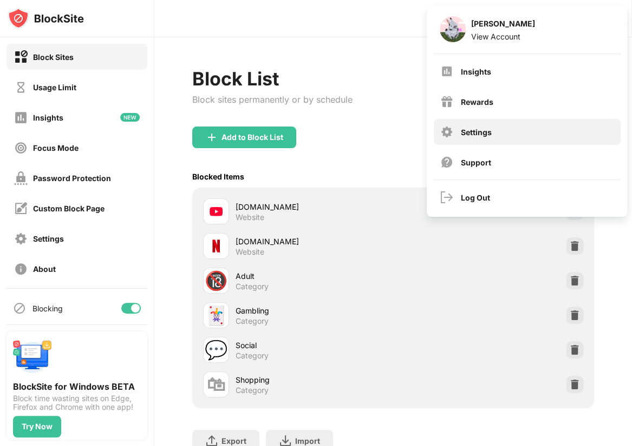
click at [490, 140] on div "Settings" at bounding box center [526, 132] width 187 height 26
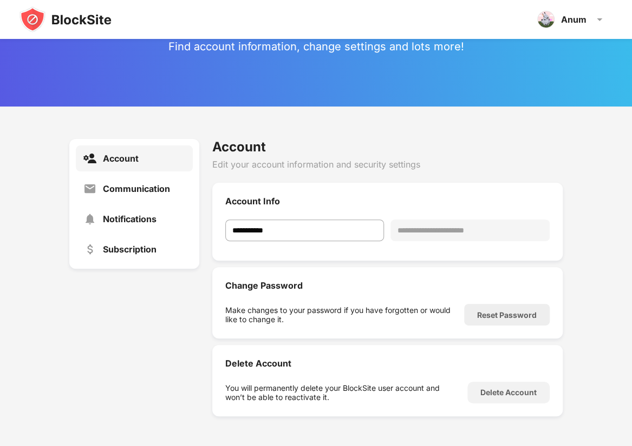
scroll to position [39, 0]
